Goal: Check status: Check status

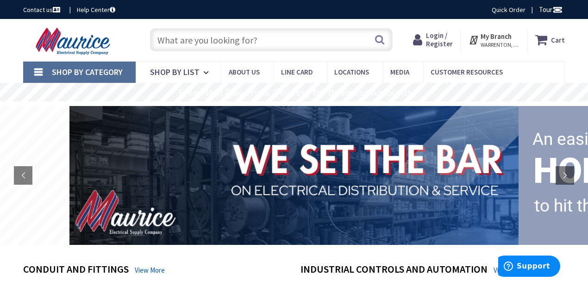
click at [436, 43] on span "Login / Register" at bounding box center [439, 39] width 27 height 17
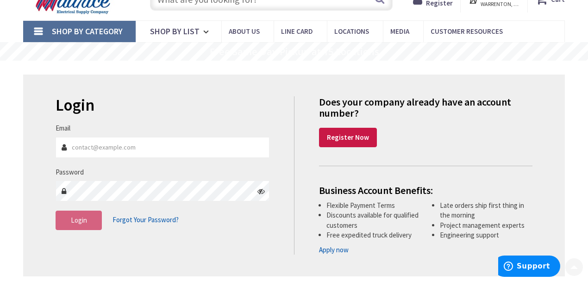
scroll to position [123, 0]
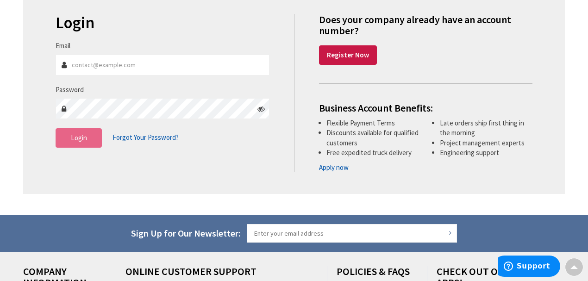
type input "[PERSON_NAME][EMAIL_ADDRESS][DOMAIN_NAME]"
click at [81, 143] on button "Login" at bounding box center [79, 137] width 46 height 19
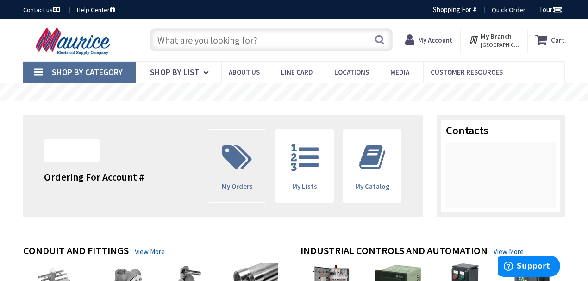
click at [230, 164] on icon at bounding box center [237, 158] width 39 height 28
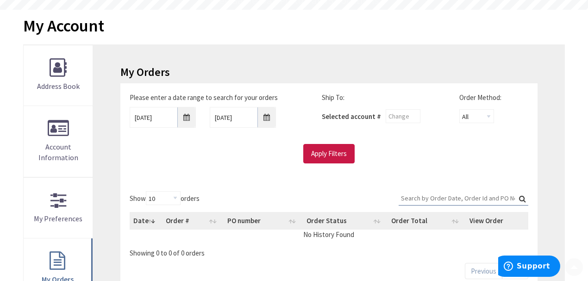
scroll to position [93, 0]
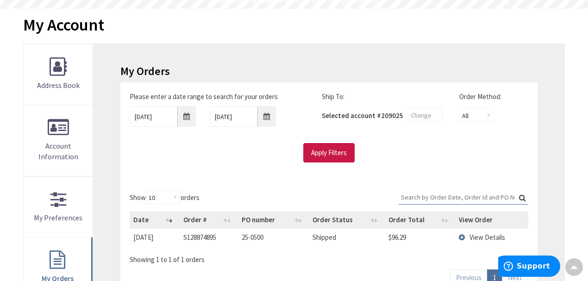
click at [481, 235] on span "View Details" at bounding box center [488, 237] width 36 height 9
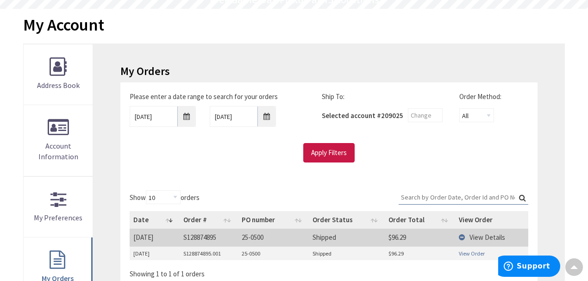
scroll to position [94, 0]
click at [465, 252] on link "View Order" at bounding box center [472, 254] width 26 height 8
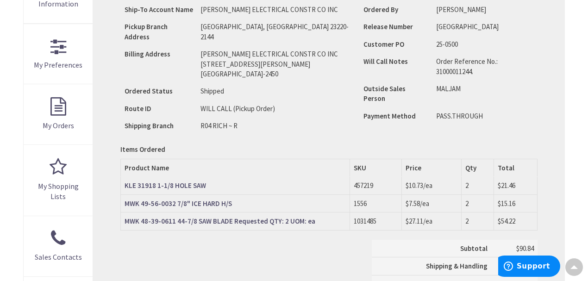
scroll to position [248, 0]
